Goal: Task Accomplishment & Management: Use online tool/utility

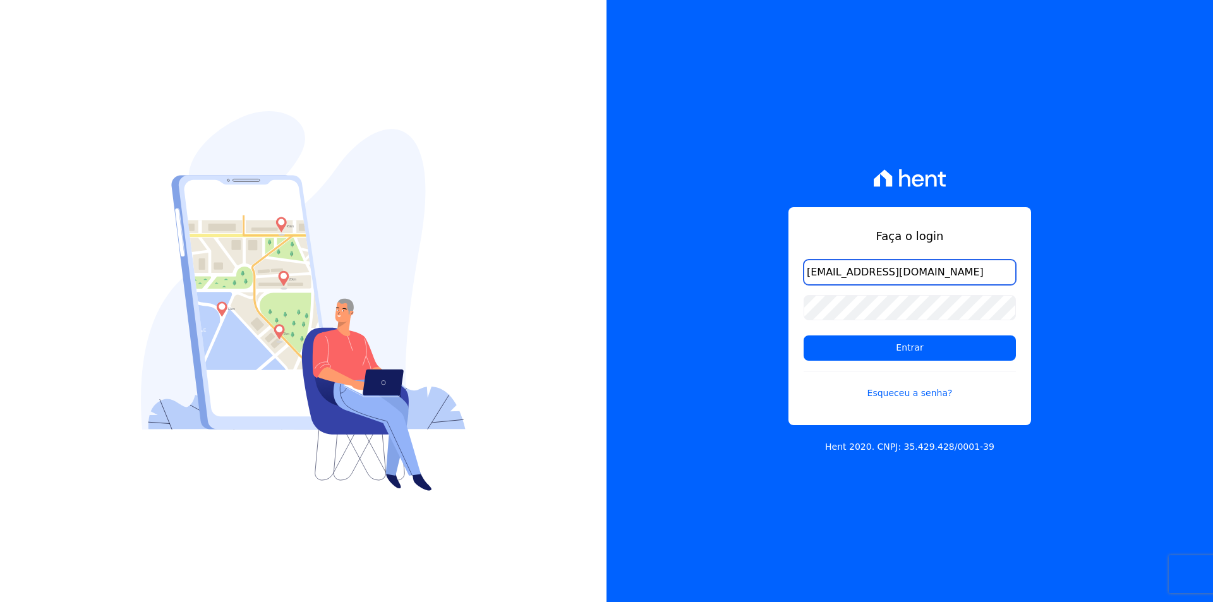
type input "[EMAIL_ADDRESS][DOMAIN_NAME]"
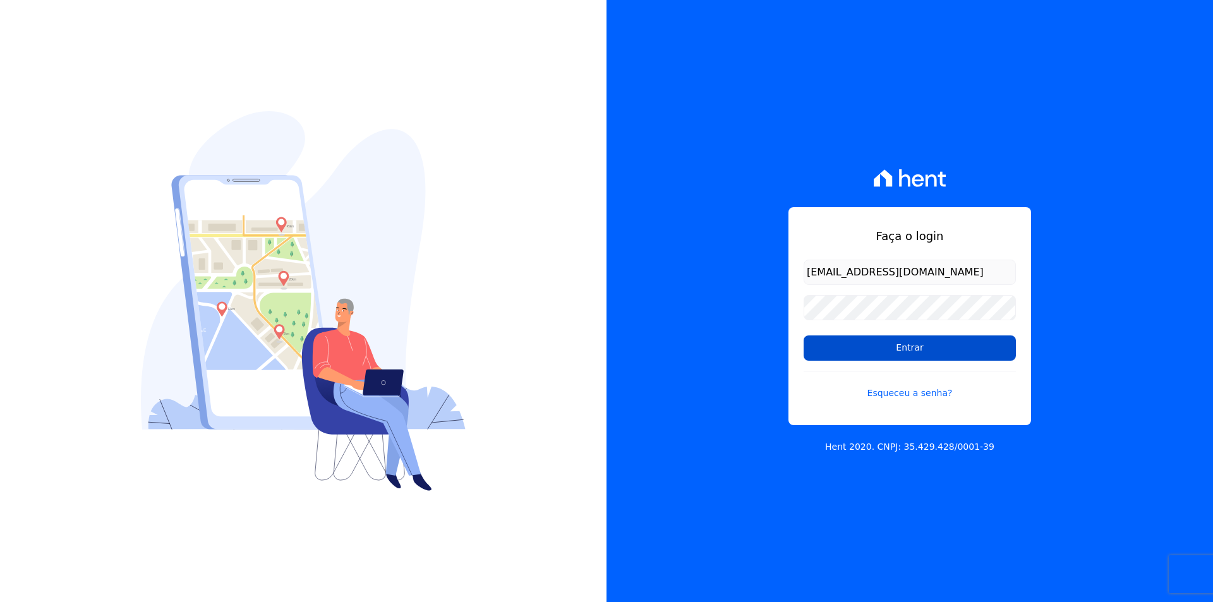
click at [903, 346] on input "Entrar" at bounding box center [910, 347] width 212 height 25
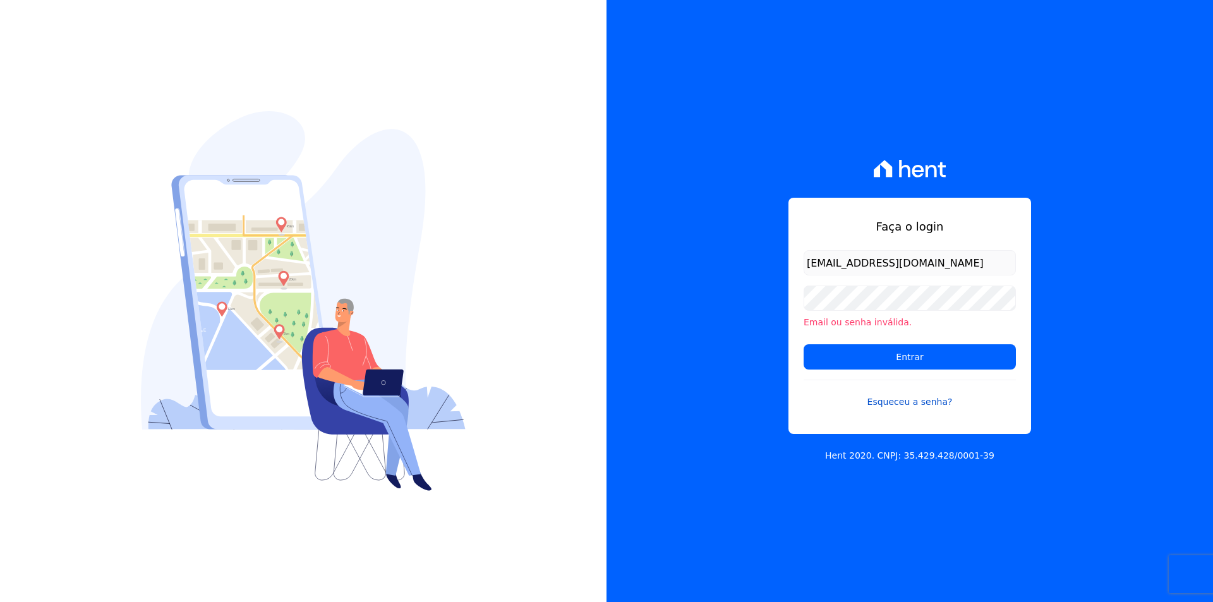
click at [905, 402] on link "Esqueceu a senha?" at bounding box center [910, 394] width 212 height 29
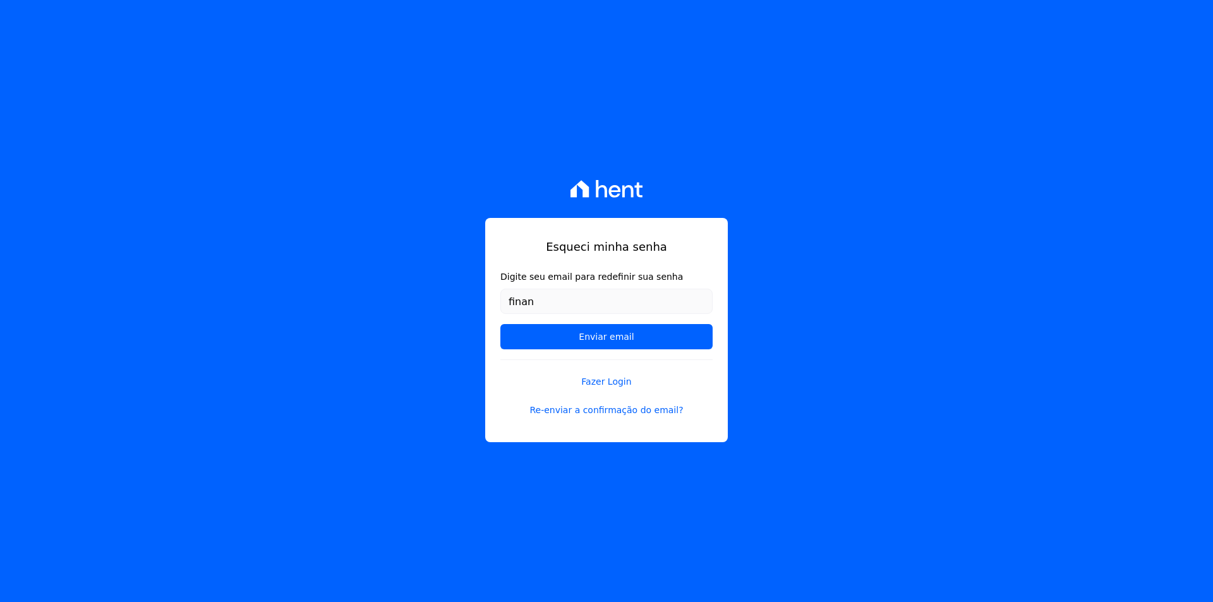
type input "[EMAIL_ADDRESS][DOMAIN_NAME]"
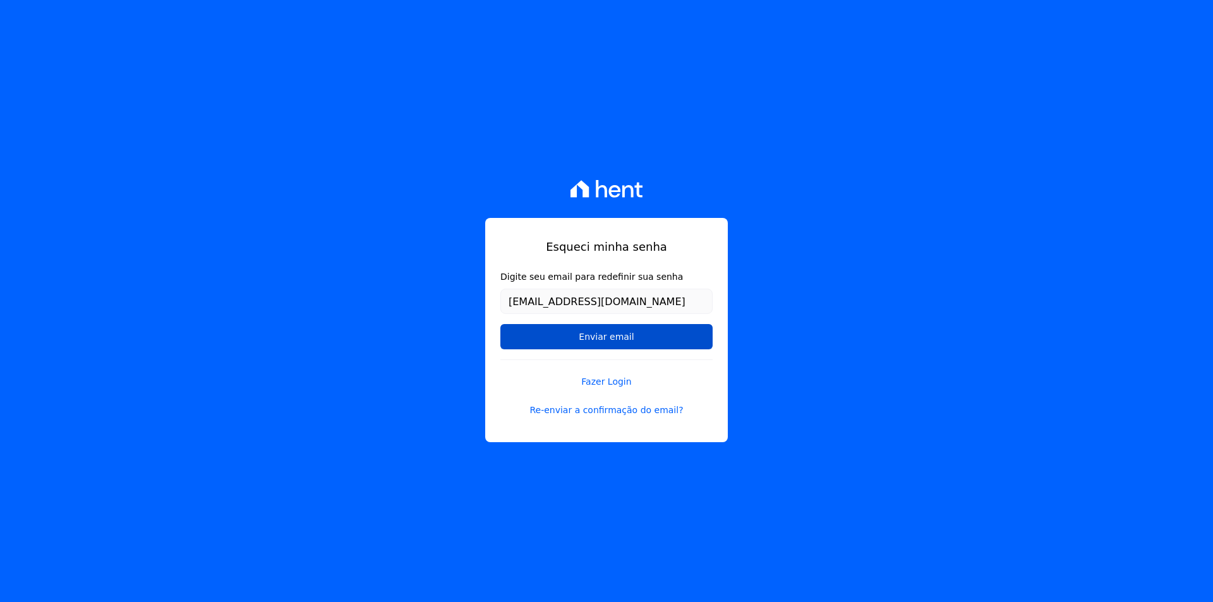
click at [617, 335] on input "Enviar email" at bounding box center [606, 336] width 212 height 25
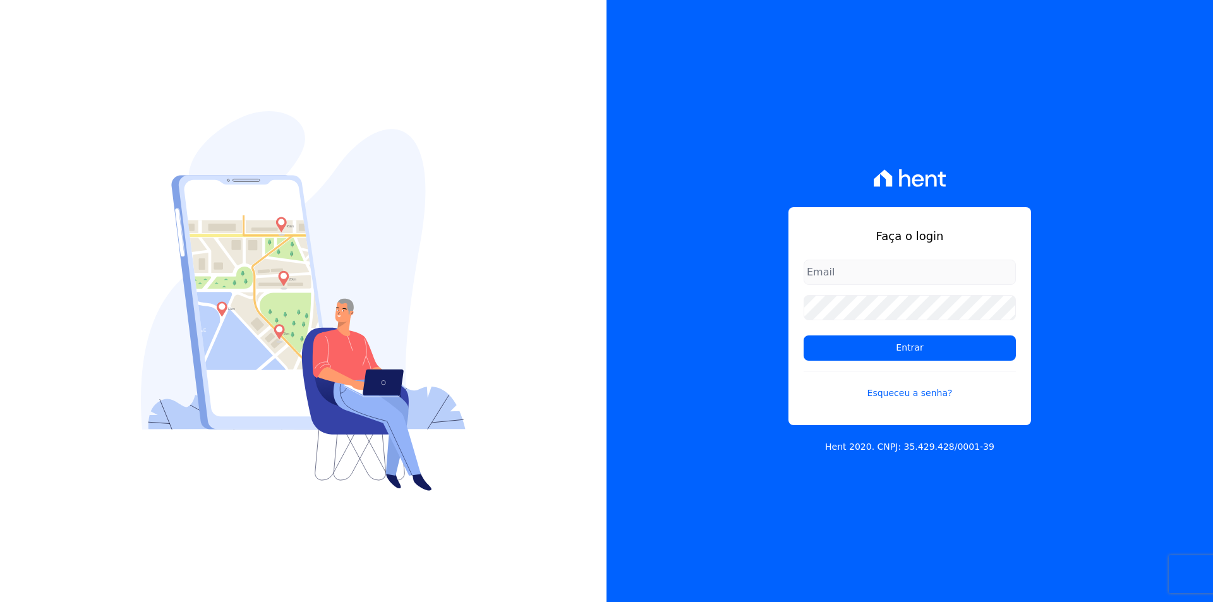
click at [827, 271] on input "email" at bounding box center [910, 272] width 212 height 25
type input "[EMAIL_ADDRESS][DOMAIN_NAME]"
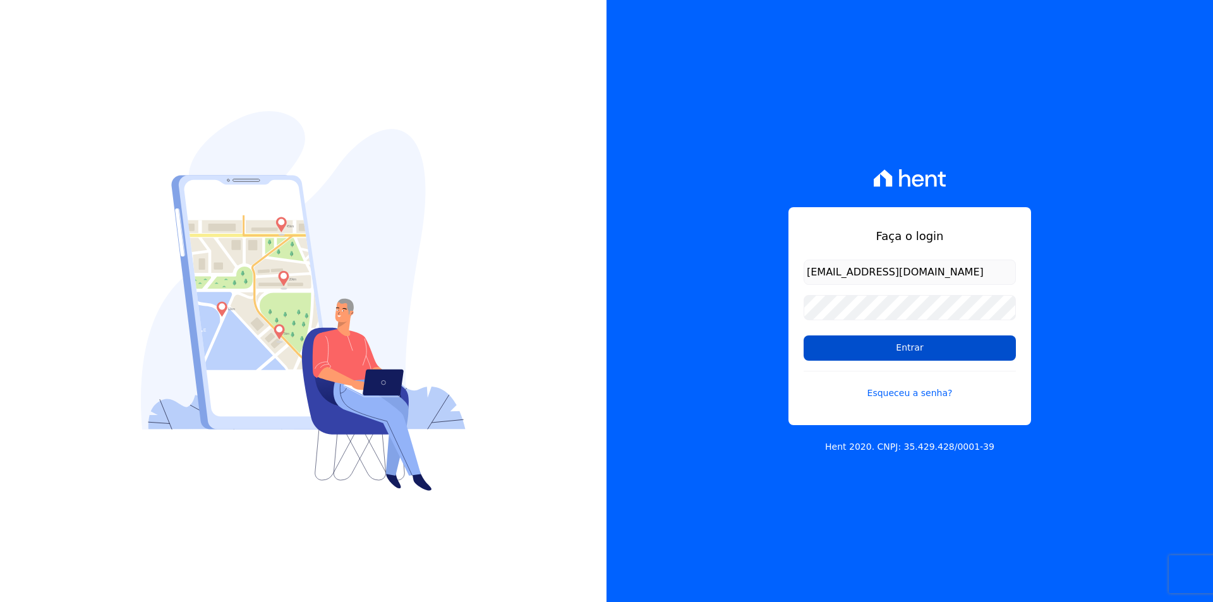
click at [898, 346] on input "Entrar" at bounding box center [910, 347] width 212 height 25
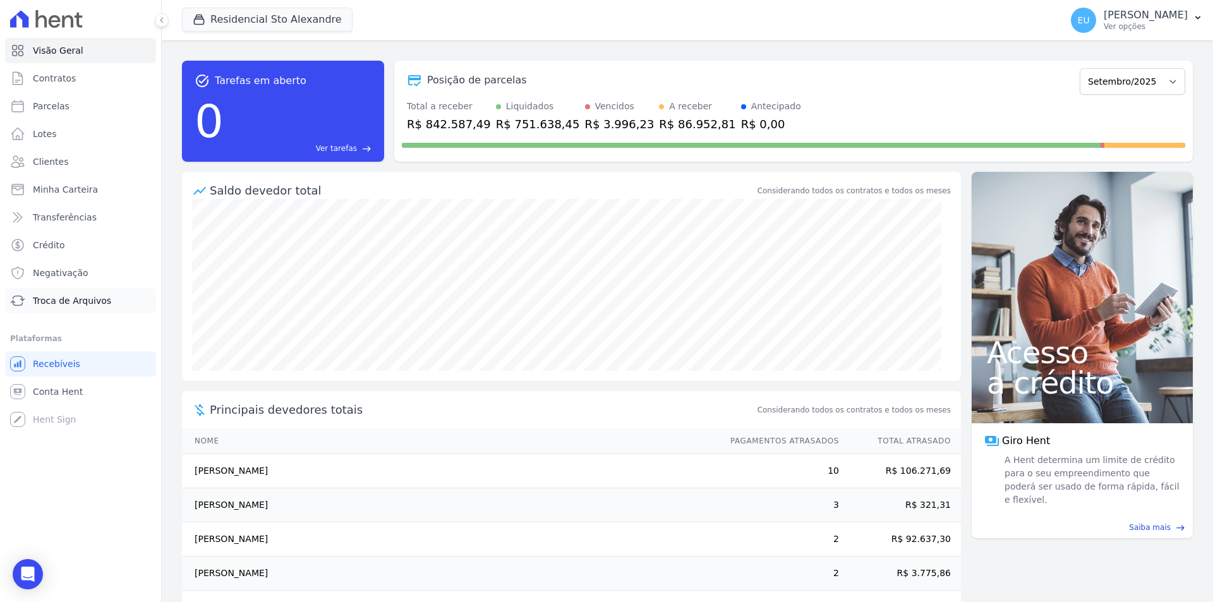
click at [66, 297] on span "Troca de Arquivos" at bounding box center [72, 300] width 78 height 13
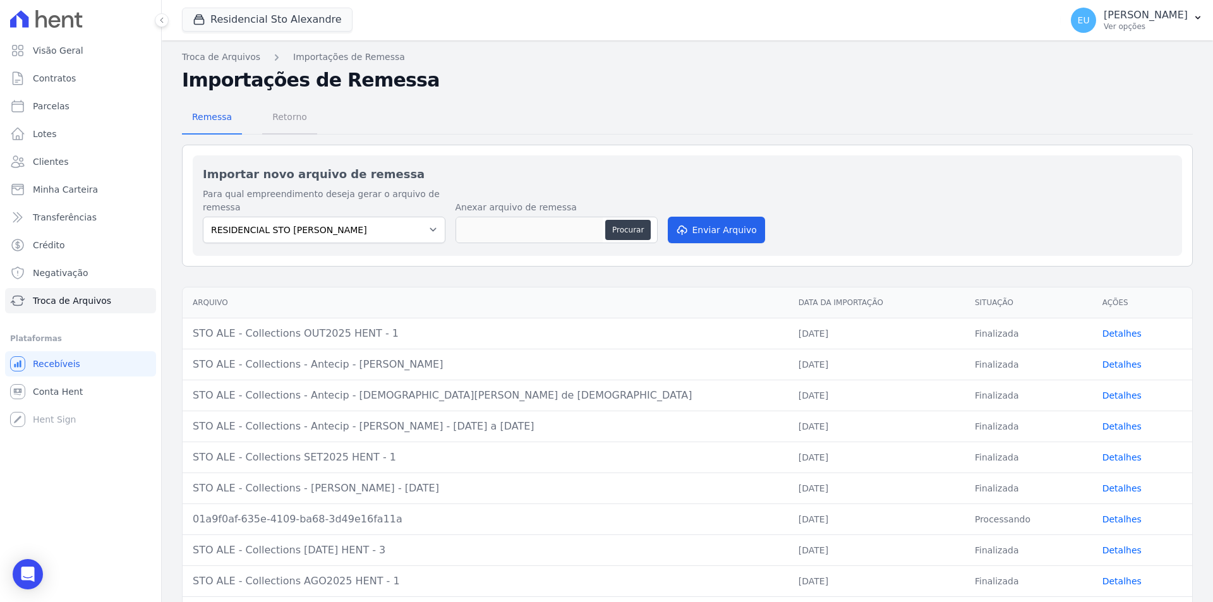
click at [281, 116] on span "Retorno" at bounding box center [290, 116] width 50 height 25
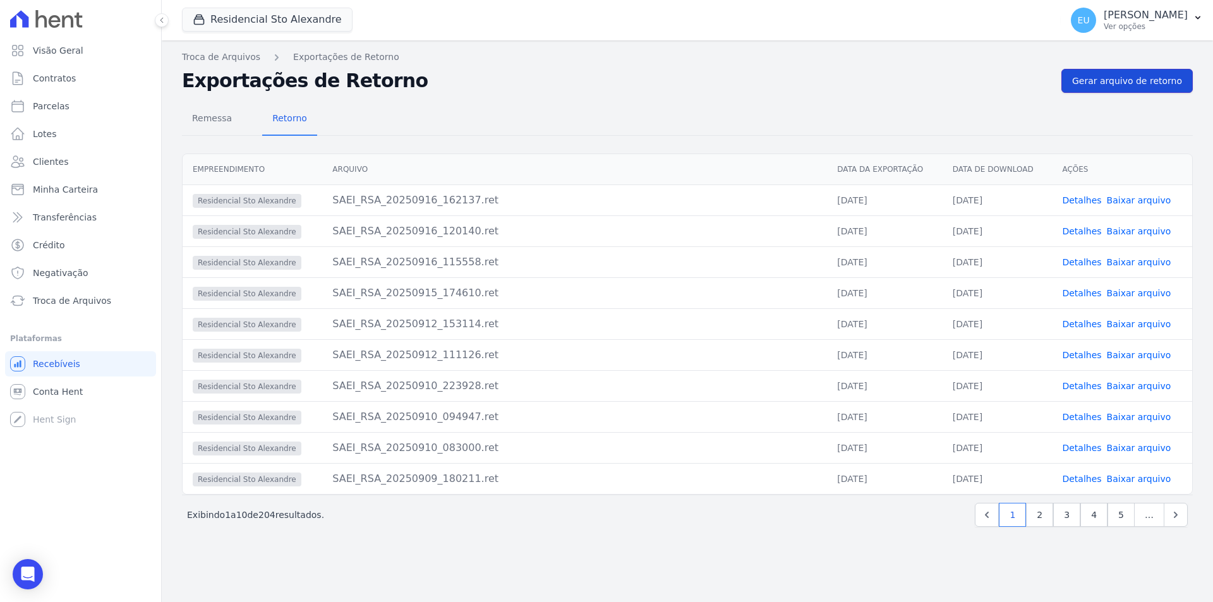
click at [1126, 78] on span "Gerar arquivo de retorno" at bounding box center [1127, 81] width 110 height 13
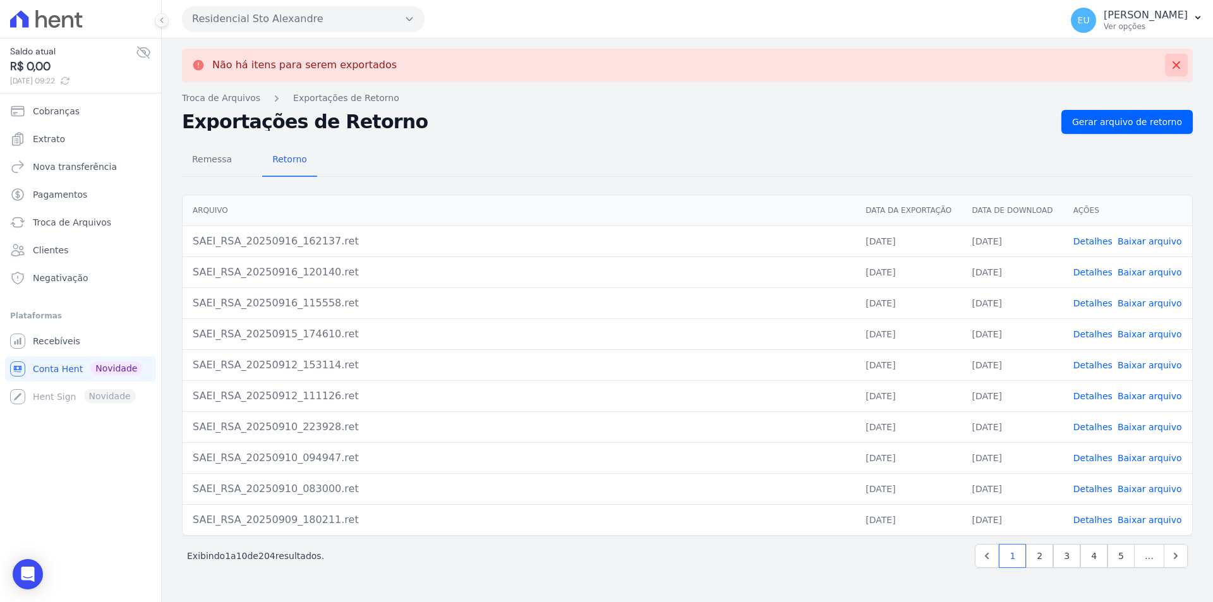
click at [1178, 66] on icon at bounding box center [1177, 65] width 8 height 8
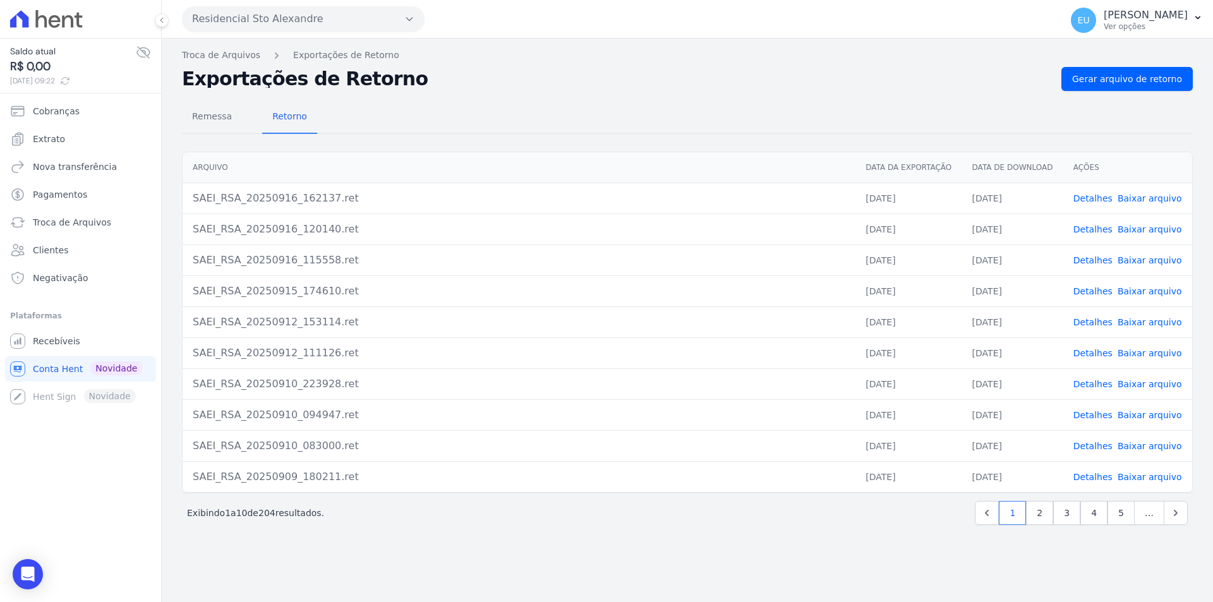
drag, startPoint x: 1186, startPoint y: 0, endPoint x: 836, endPoint y: 106, distance: 366.3
click at [836, 106] on div "Remessa Retorno" at bounding box center [687, 117] width 1011 height 33
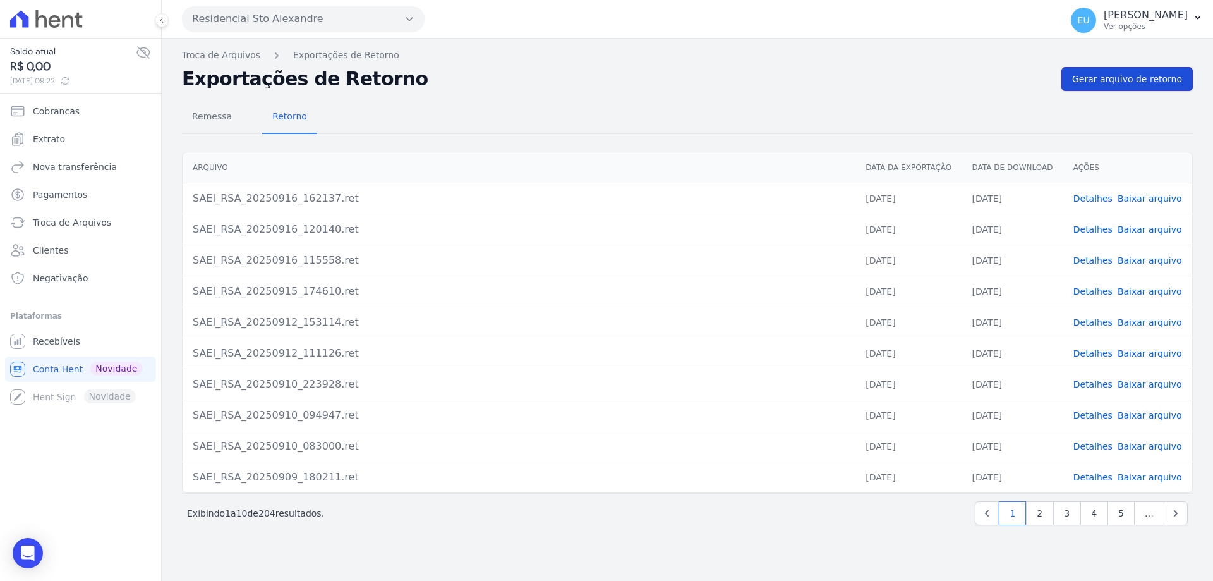
click at [1135, 76] on span "Gerar arquivo de retorno" at bounding box center [1127, 79] width 110 height 13
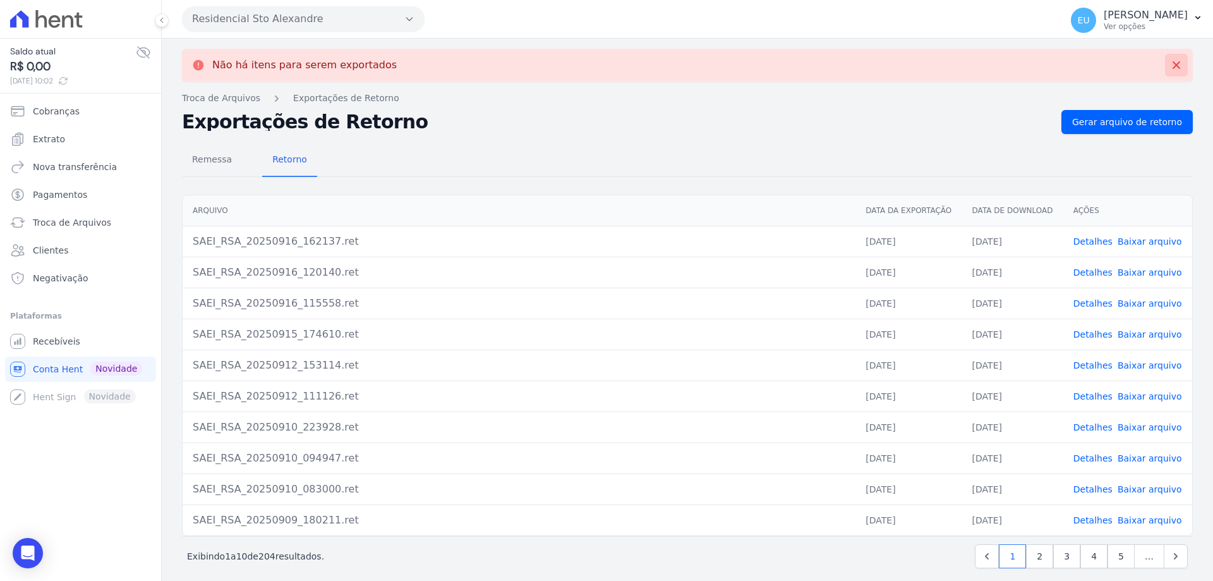
click at [1170, 62] on icon at bounding box center [1176, 65] width 13 height 13
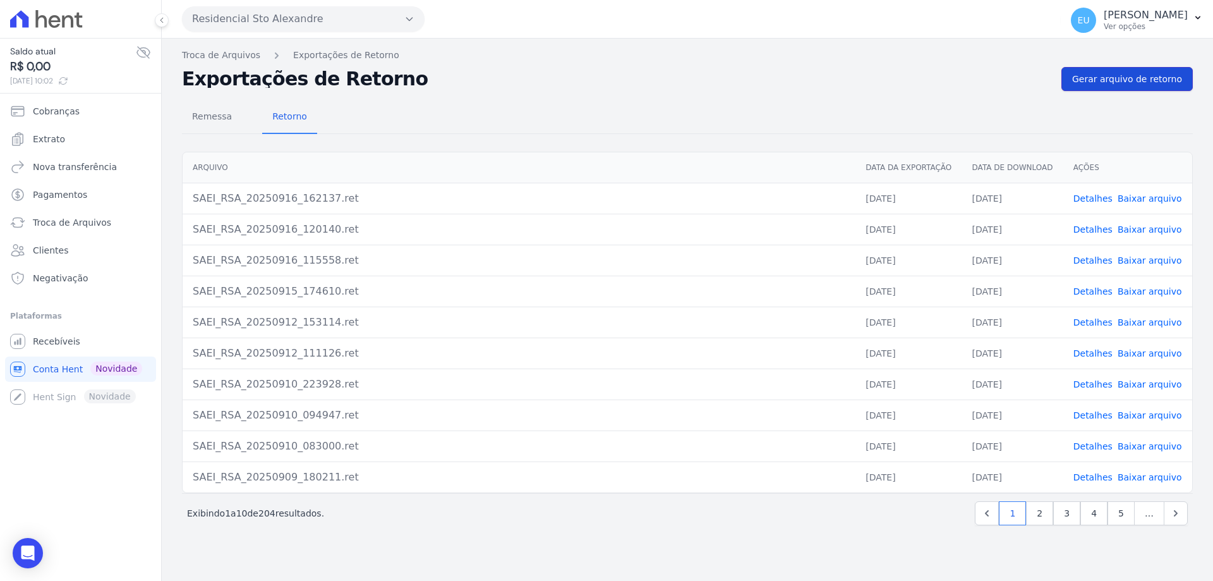
click at [1126, 78] on span "Gerar arquivo de retorno" at bounding box center [1127, 79] width 110 height 13
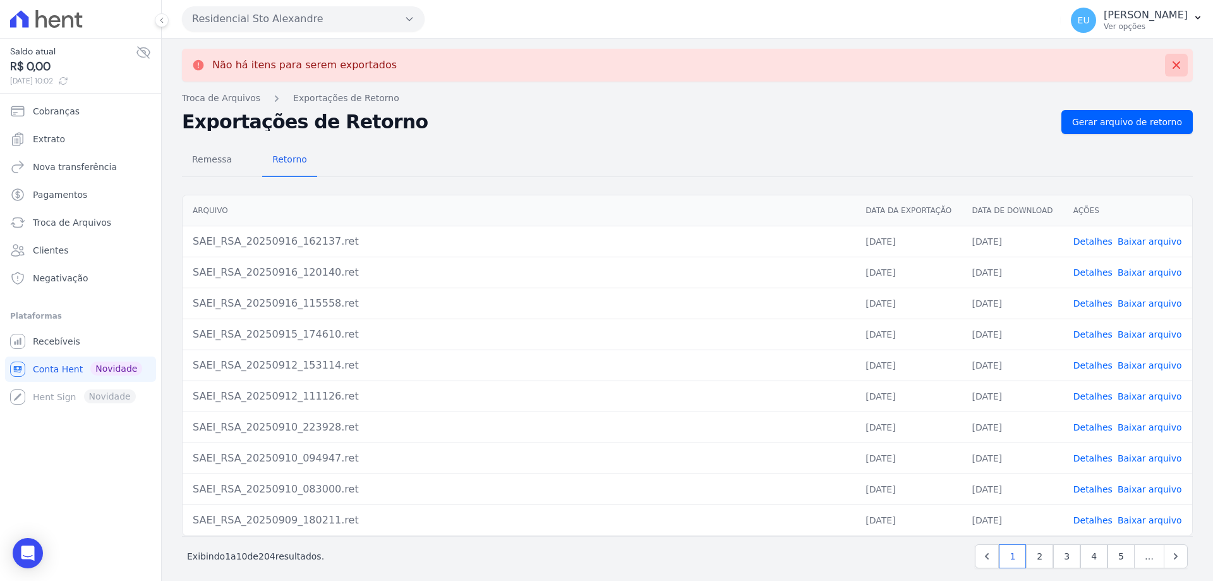
click at [1173, 63] on icon at bounding box center [1177, 65] width 8 height 8
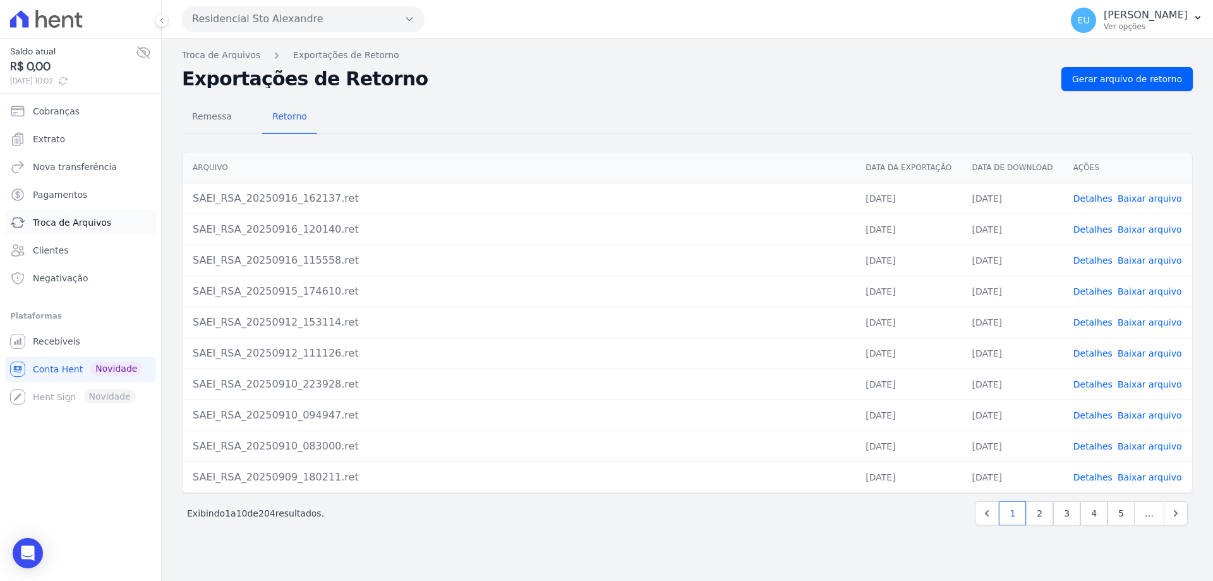
click at [73, 218] on span "Troca de Arquivos" at bounding box center [72, 222] width 78 height 13
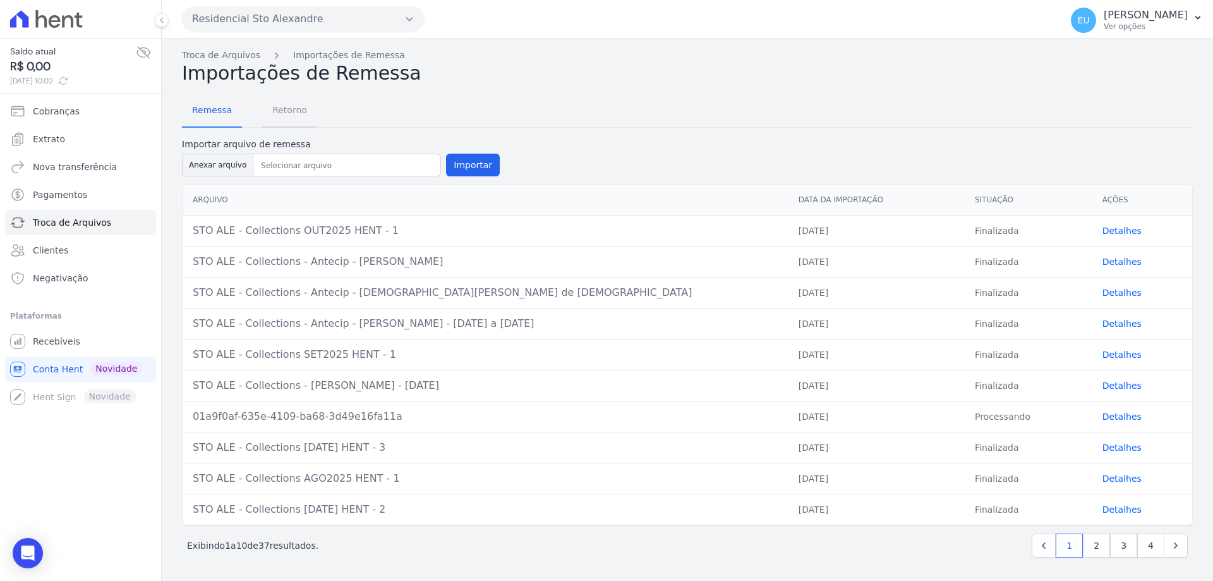
click at [285, 106] on span "Retorno" at bounding box center [290, 109] width 50 height 25
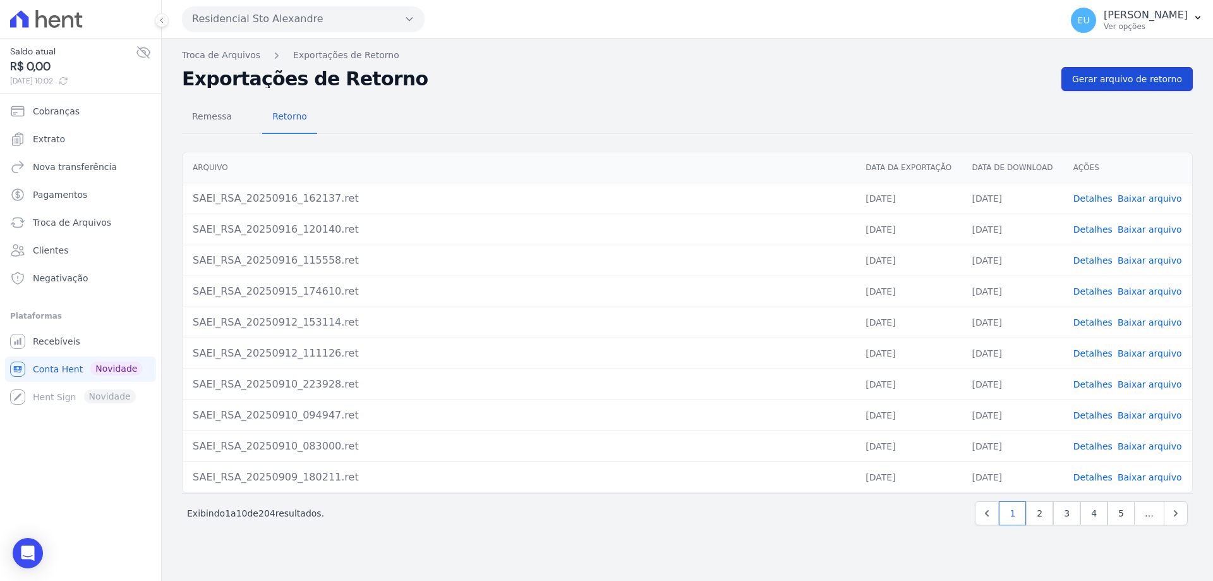
click at [1140, 78] on span "Gerar arquivo de retorno" at bounding box center [1127, 79] width 110 height 13
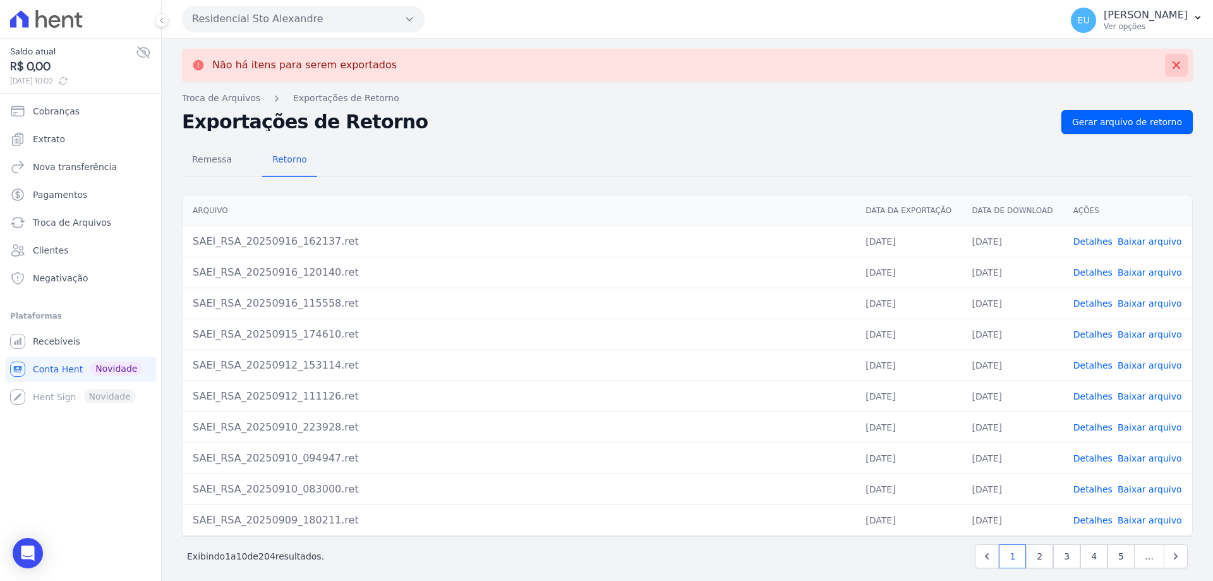
click at [1170, 60] on icon at bounding box center [1176, 65] width 13 height 13
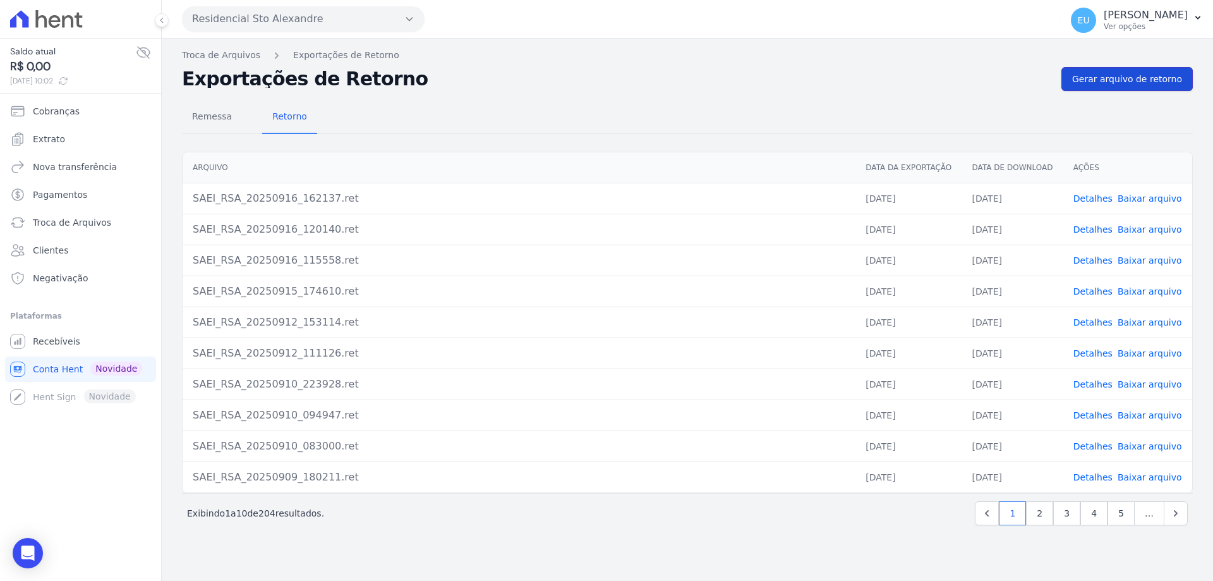
click at [1134, 77] on span "Gerar arquivo de retorno" at bounding box center [1127, 79] width 110 height 13
